Goal: Find specific page/section: Find specific page/section

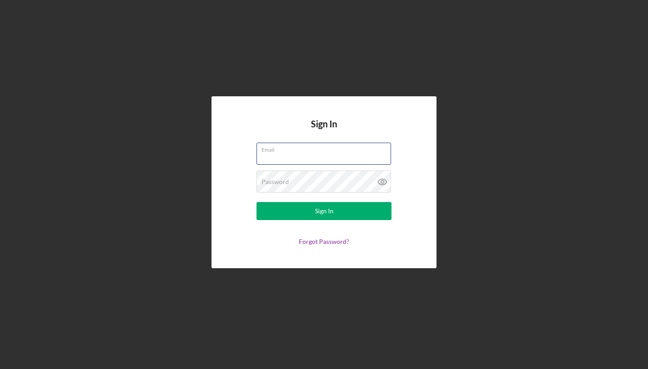
type input "[EMAIL_ADDRESS][DOMAIN_NAME]"
click at [324, 211] on button "Sign In" at bounding box center [323, 211] width 135 height 18
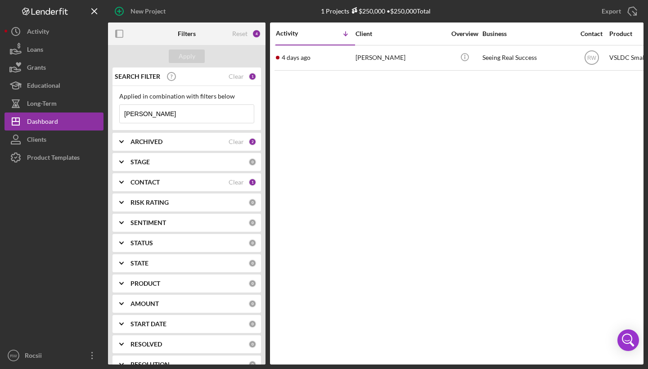
click at [153, 117] on input "[PERSON_NAME]" at bounding box center [187, 114] width 134 height 18
drag, startPoint x: 158, startPoint y: 114, endPoint x: 101, endPoint y: 114, distance: 57.6
click at [101, 114] on div "New Project 1 Projects $250,000 • $250,000 Total [PERSON_NAME] Export Icon/Expo…" at bounding box center [323, 182] width 639 height 364
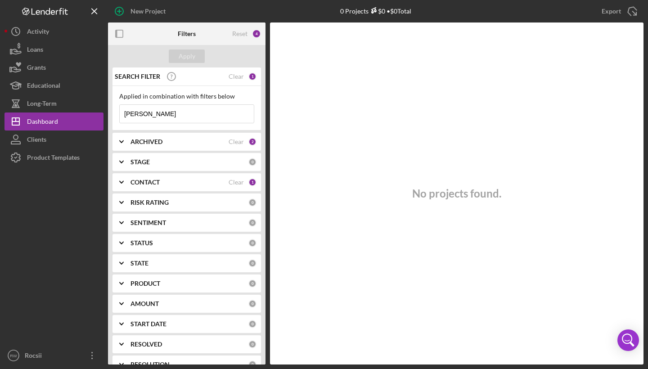
drag, startPoint x: 180, startPoint y: 121, endPoint x: 124, endPoint y: 120, distance: 55.3
click at [124, 120] on input "[PERSON_NAME]" at bounding box center [187, 114] width 134 height 18
drag, startPoint x: 173, startPoint y: 118, endPoint x: 122, endPoint y: 117, distance: 50.8
click at [122, 117] on input "[PERSON_NAME]" at bounding box center [187, 114] width 134 height 18
type input "[PERSON_NAME]"
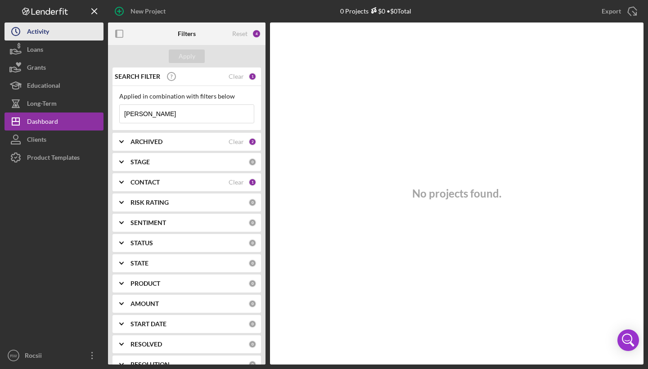
click at [24, 32] on icon "Icon/History" at bounding box center [15, 31] width 22 height 22
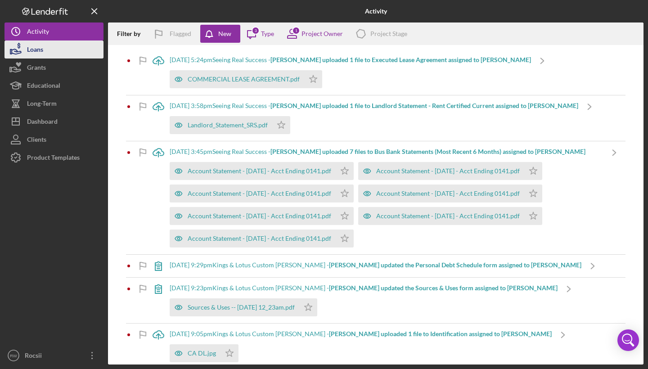
click at [62, 43] on button "Loans" at bounding box center [53, 49] width 99 height 18
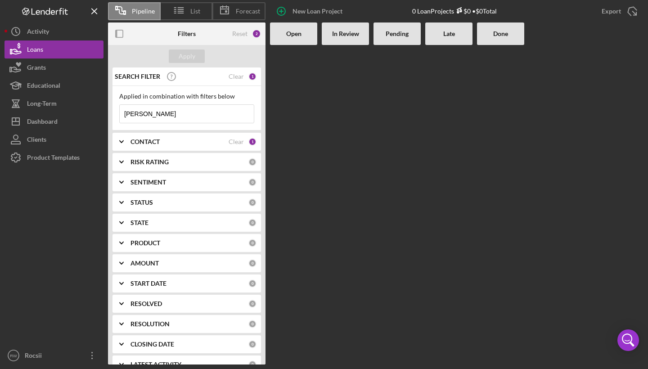
click at [206, 112] on input "[PERSON_NAME]" at bounding box center [187, 114] width 134 height 18
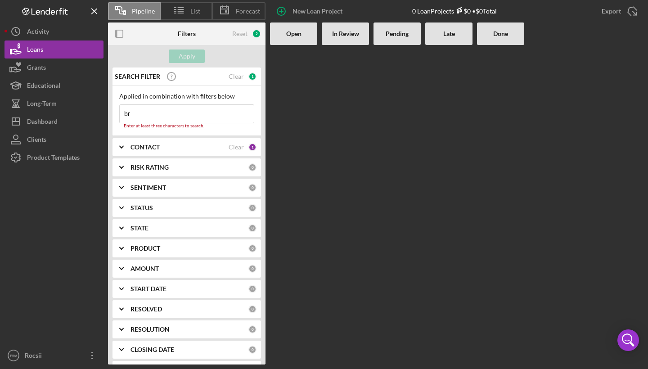
type input "b"
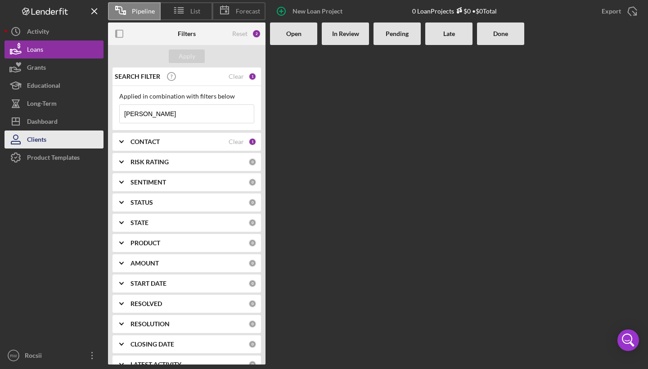
type input "[PERSON_NAME]"
click at [51, 137] on button "Clients" at bounding box center [53, 139] width 99 height 18
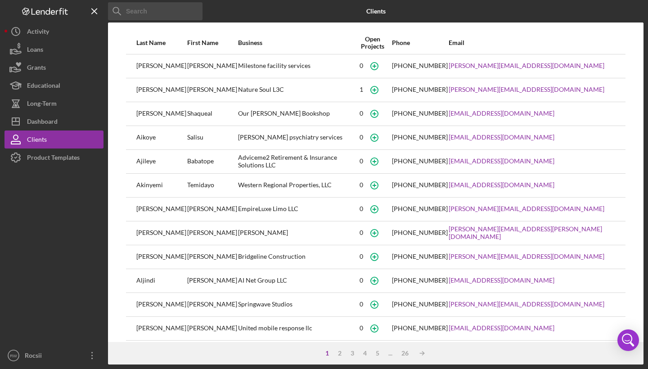
click at [181, 8] on input at bounding box center [155, 11] width 94 height 18
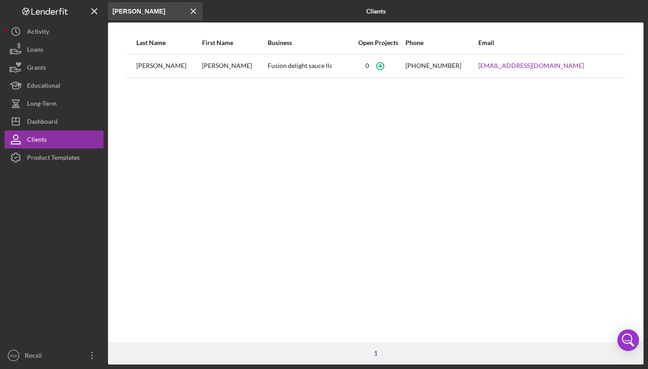
type input "[PERSON_NAME]"
click at [52, 49] on button "Loans" at bounding box center [53, 49] width 99 height 18
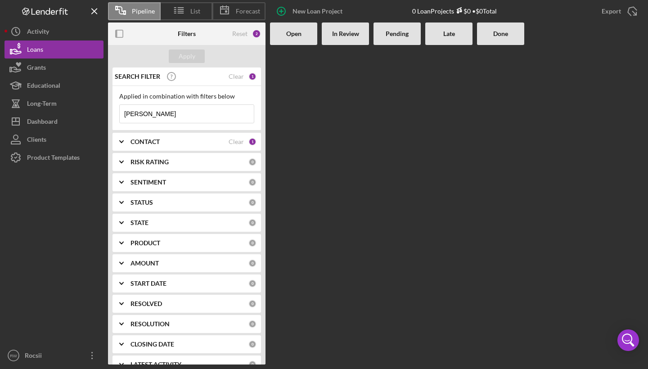
click at [156, 118] on input "[PERSON_NAME]" at bounding box center [187, 114] width 134 height 18
type input "[PERSON_NAME]"
